Goal: Browse casually: Explore the website without a specific task or goal

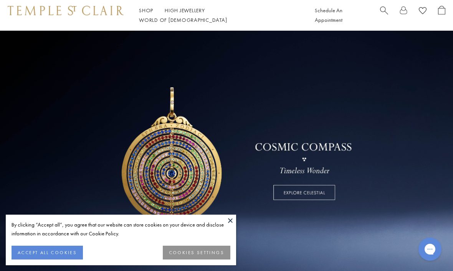
click at [232, 214] on link at bounding box center [226, 156] width 453 height 250
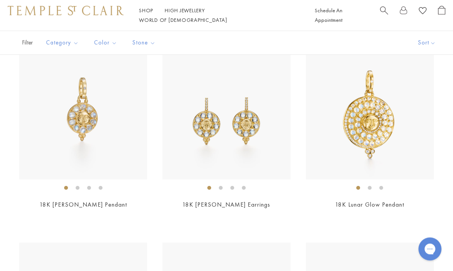
scroll to position [176, 0]
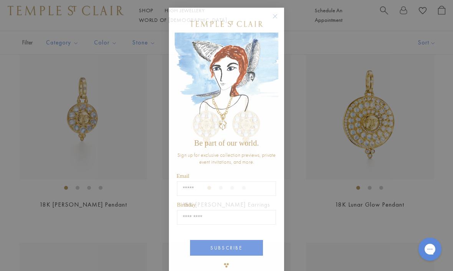
click at [274, 12] on form "Be part of our world. Sign up for exclusive collection previews, private event …" at bounding box center [226, 144] width 115 height 273
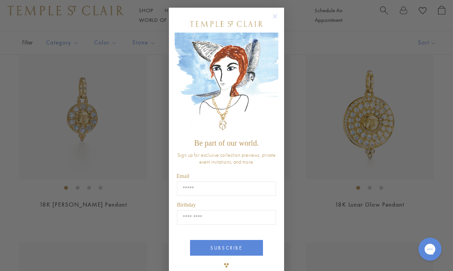
click at [272, 21] on circle "Close dialog" at bounding box center [275, 16] width 9 height 9
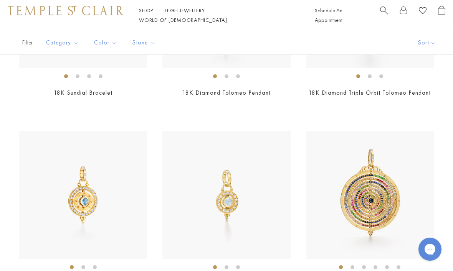
scroll to position [680, 0]
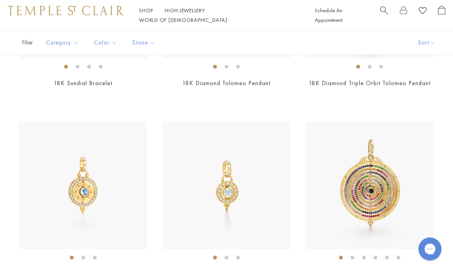
click at [72, 195] on img at bounding box center [83, 186] width 128 height 128
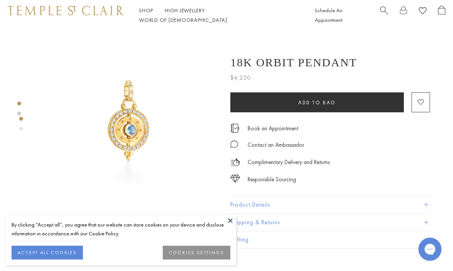
click at [385, 14] on span "Search" at bounding box center [384, 10] width 8 height 8
click at [51, 50] on input "search" at bounding box center [231, 46] width 392 height 9
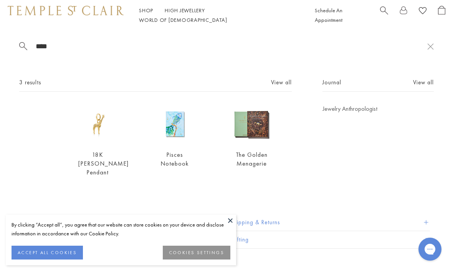
click at [382, 13] on span "Search" at bounding box center [384, 10] width 8 height 8
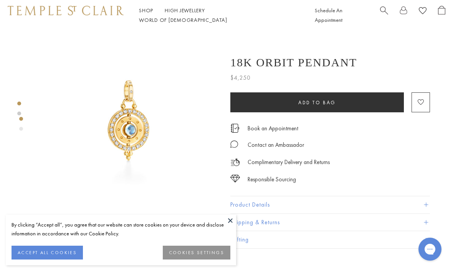
click at [380, 14] on span "Search" at bounding box center [384, 10] width 8 height 8
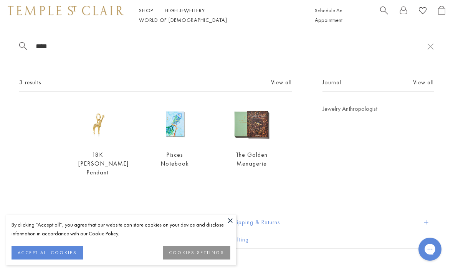
click at [188, 44] on input "****" at bounding box center [231, 46] width 392 height 9
type input "*"
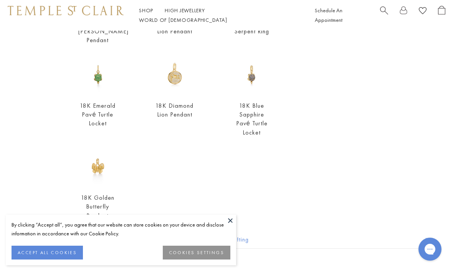
scroll to position [215, 0]
type input "******"
click at [91, 176] on img at bounding box center [97, 167] width 39 height 39
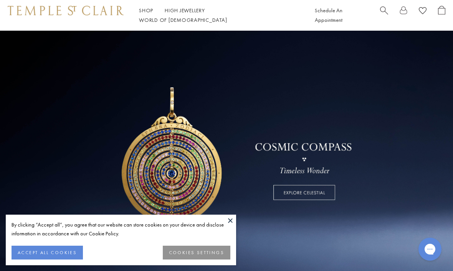
click at [316, 190] on link at bounding box center [226, 156] width 453 height 250
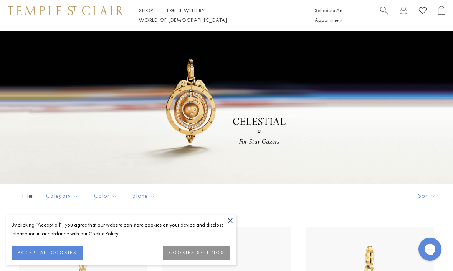
click at [233, 219] on button at bounding box center [231, 221] width 12 height 12
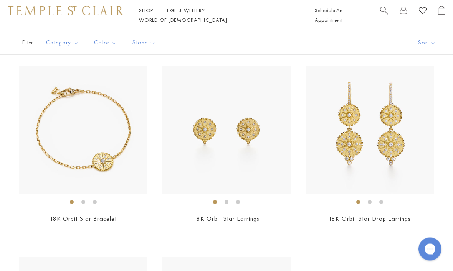
scroll to position [1472, 0]
